Goal: Navigation & Orientation: Find specific page/section

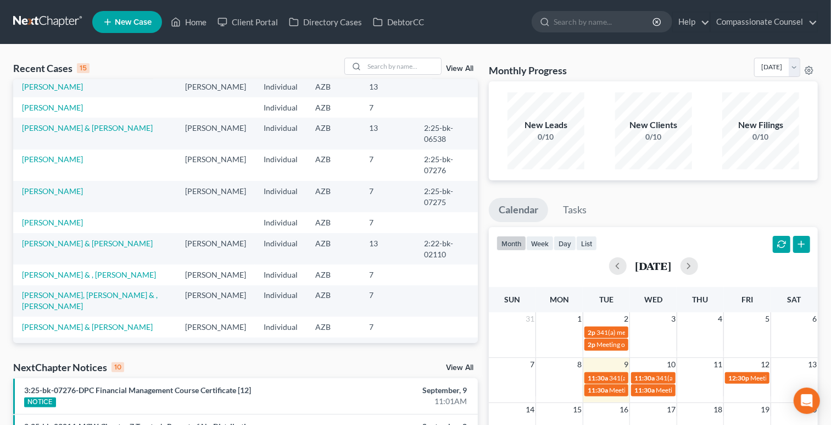
scroll to position [51, 0]
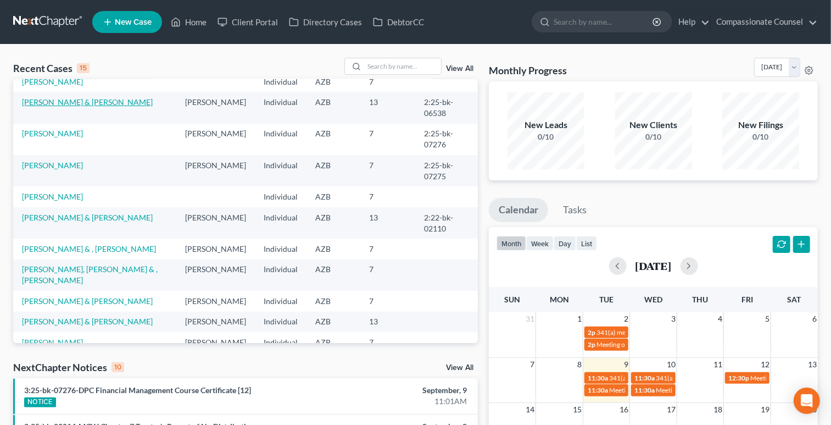
click at [131, 101] on link "[PERSON_NAME] & [PERSON_NAME]" at bounding box center [87, 101] width 131 height 9
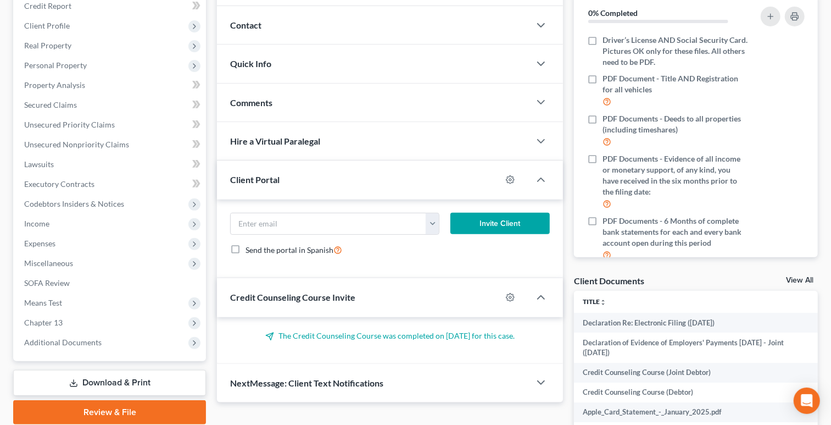
scroll to position [142, 0]
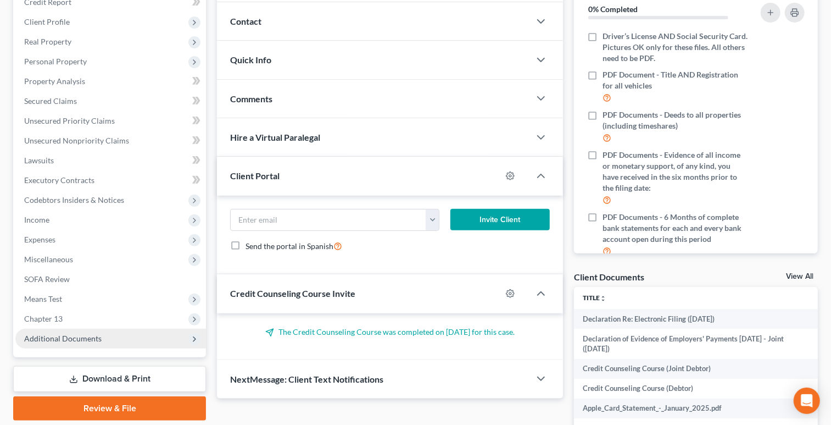
click at [145, 331] on span "Additional Documents" at bounding box center [110, 339] width 191 height 20
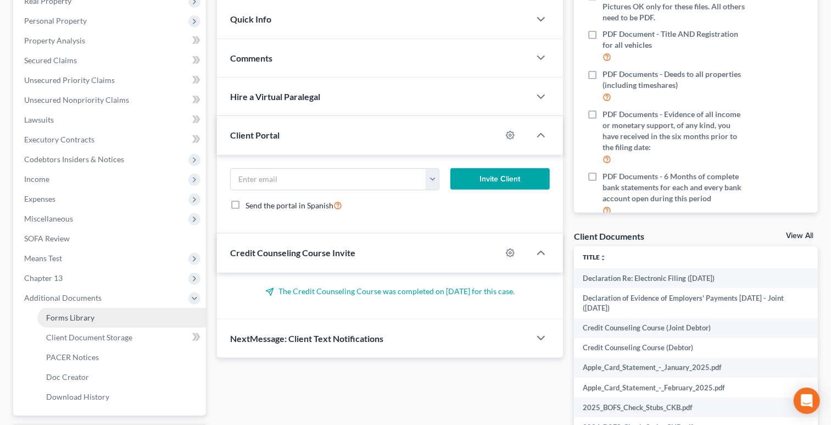
scroll to position [228, 0]
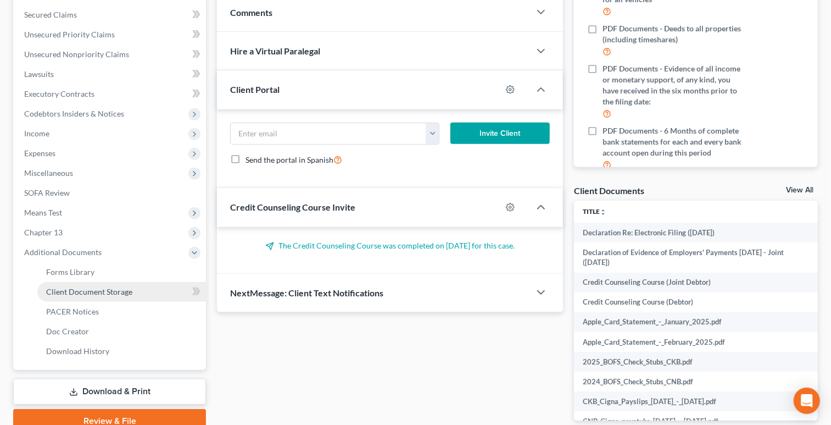
click at [162, 296] on link "Client Document Storage" at bounding box center [121, 292] width 169 height 20
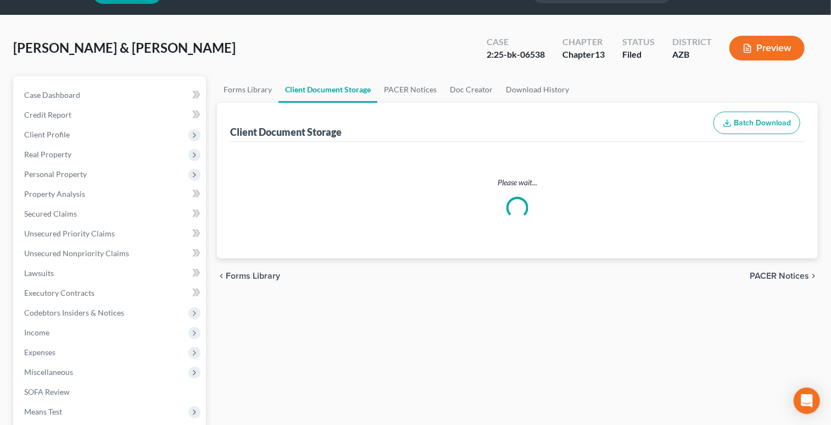
scroll to position [12, 0]
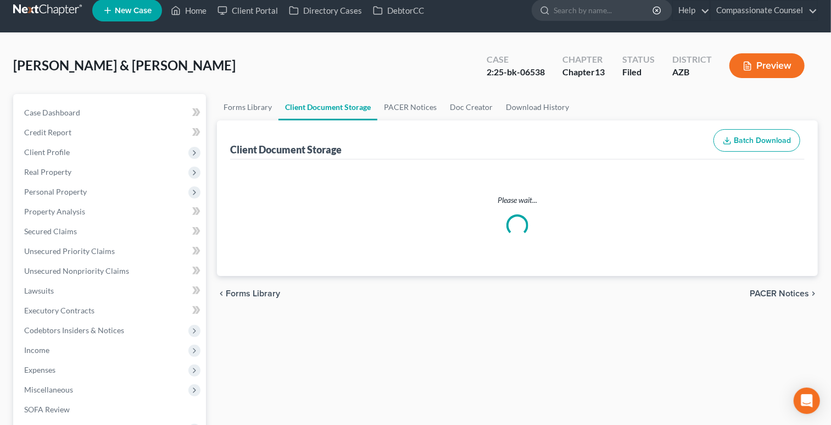
select select "14"
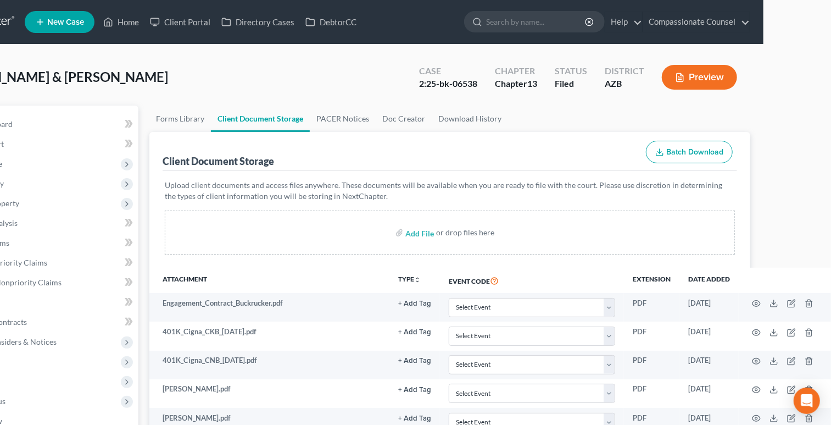
scroll to position [0, 0]
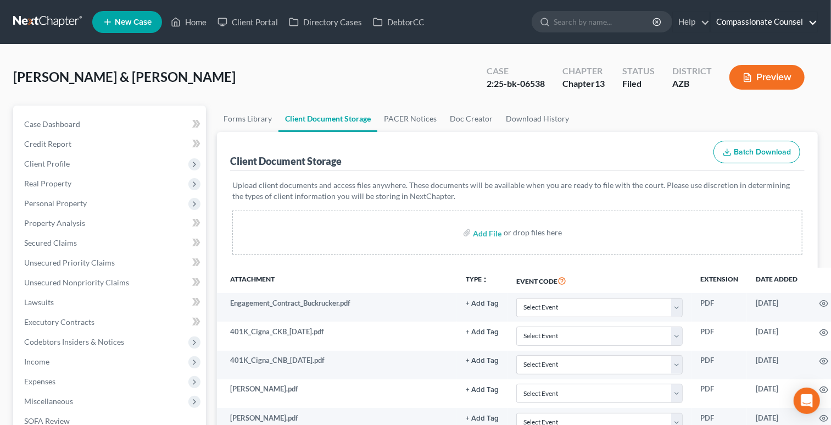
click at [784, 25] on link "Compassionate Counsel" at bounding box center [764, 22] width 107 height 20
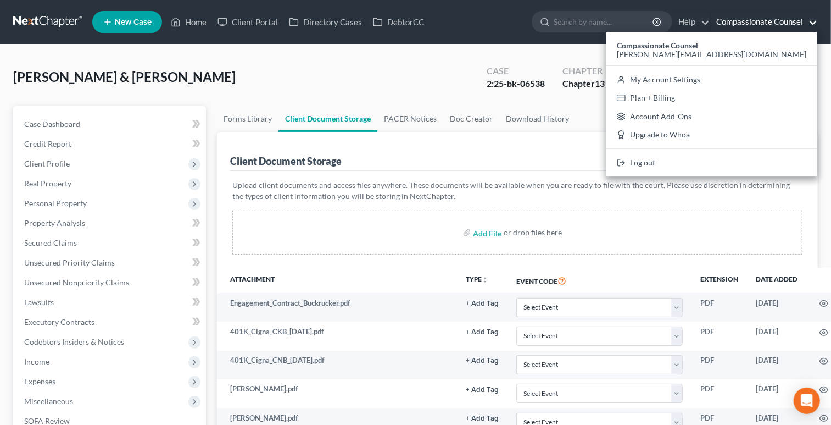
click at [446, 68] on div "[PERSON_NAME] & [PERSON_NAME] Upgraded Case 2:25-bk-06538 Chapter Chapter 13 St…" at bounding box center [415, 82] width 805 height 48
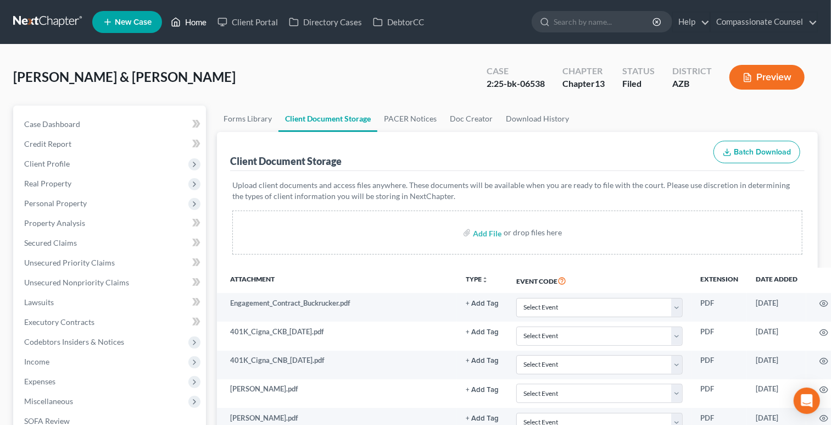
click at [195, 27] on link "Home" at bounding box center [188, 22] width 47 height 20
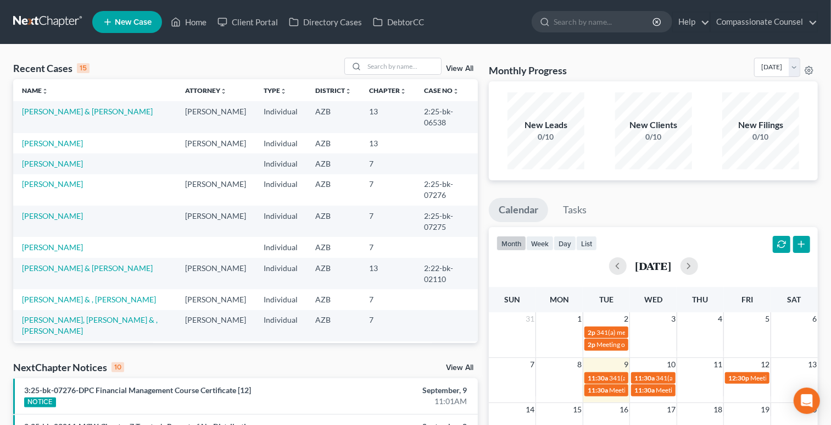
click at [230, 111] on td "[PERSON_NAME]" at bounding box center [215, 116] width 79 height 31
drag, startPoint x: 228, startPoint y: 111, endPoint x: 166, endPoint y: 109, distance: 62.1
click at [176, 109] on td "[PERSON_NAME]" at bounding box center [215, 116] width 79 height 31
copy td "[PERSON_NAME]"
